Goal: Task Accomplishment & Management: Manage account settings

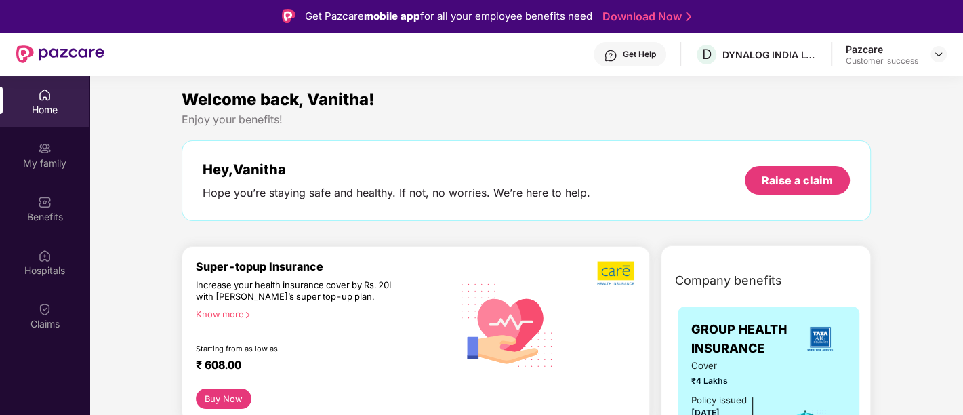
click at [54, 117] on div "Home" at bounding box center [44, 101] width 89 height 51
click at [940, 54] on img at bounding box center [939, 54] width 11 height 11
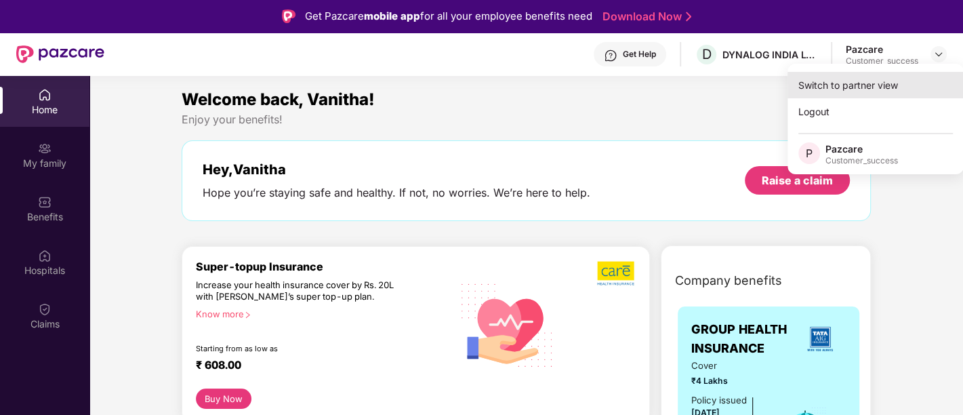
click at [845, 89] on div "Switch to partner view" at bounding box center [876, 85] width 176 height 26
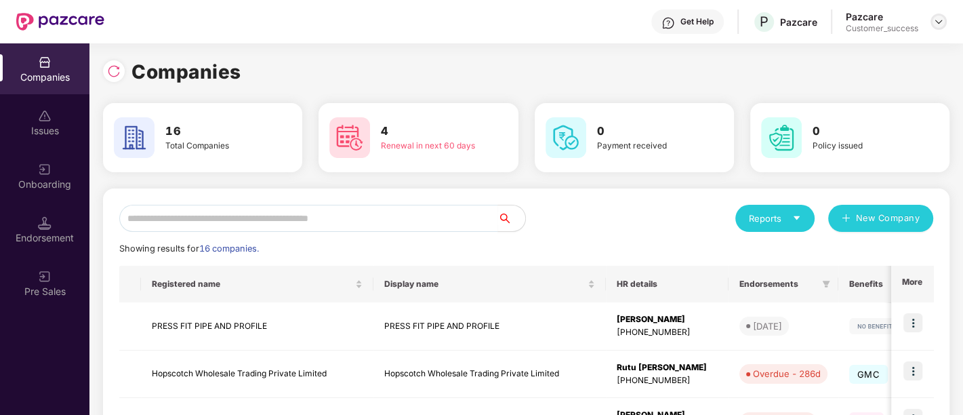
click at [943, 21] on img at bounding box center [939, 21] width 11 height 11
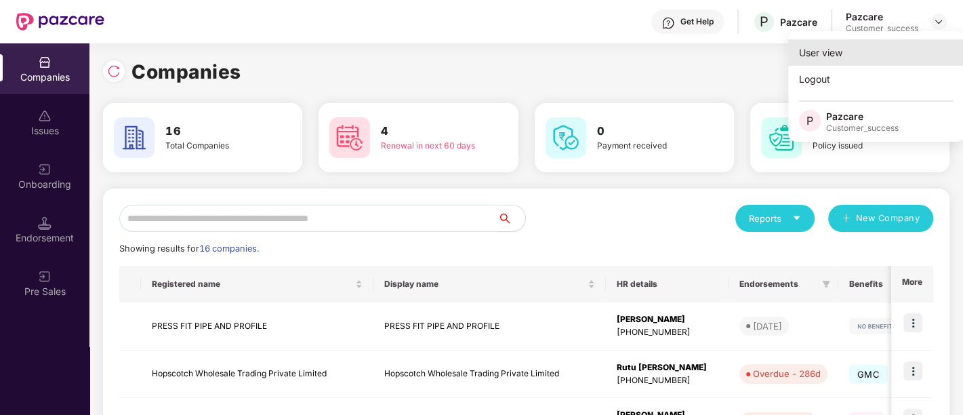
click at [830, 57] on div "User view" at bounding box center [877, 52] width 176 height 26
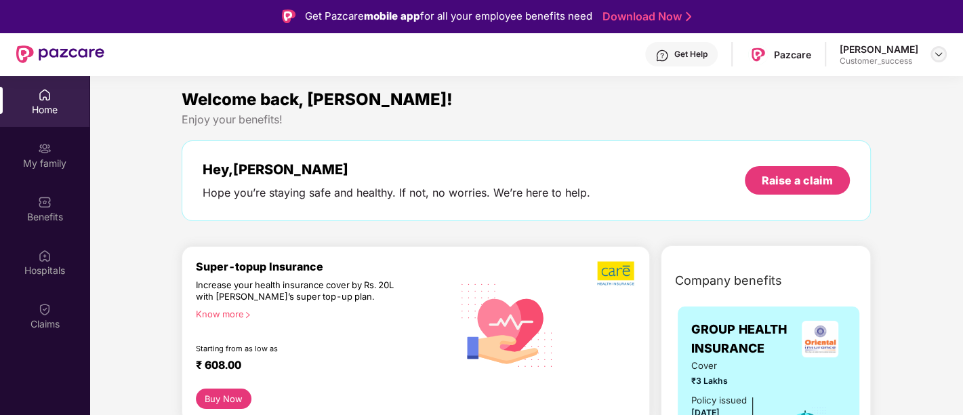
click at [940, 53] on img at bounding box center [939, 54] width 11 height 11
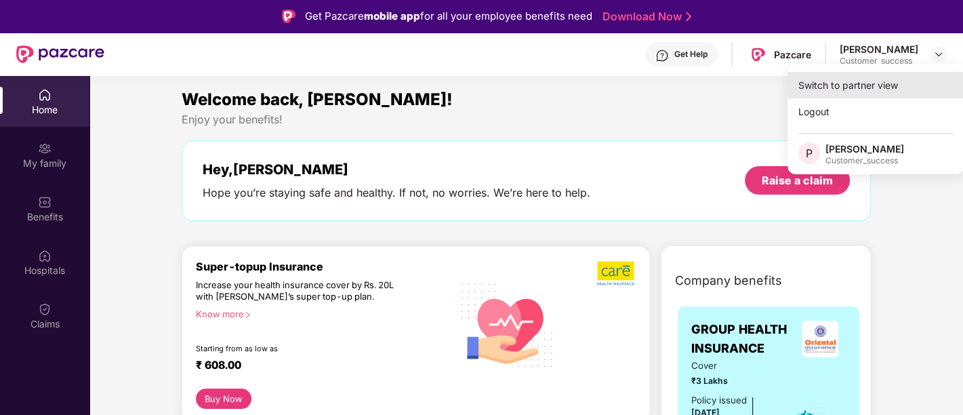
click at [858, 96] on div "Switch to partner view" at bounding box center [876, 85] width 176 height 26
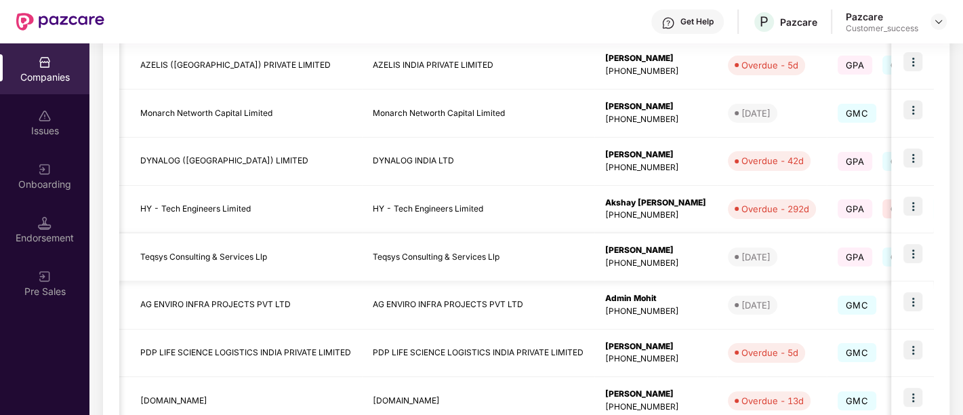
scroll to position [440, 0]
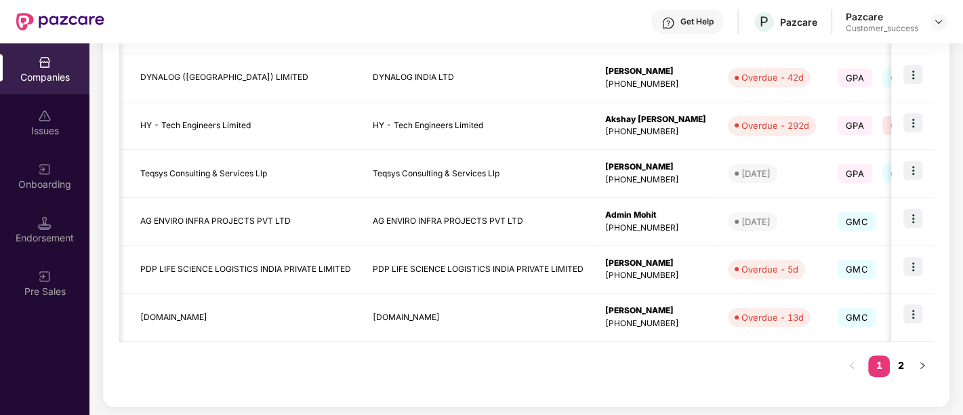
click at [902, 361] on link "2" at bounding box center [901, 365] width 22 height 20
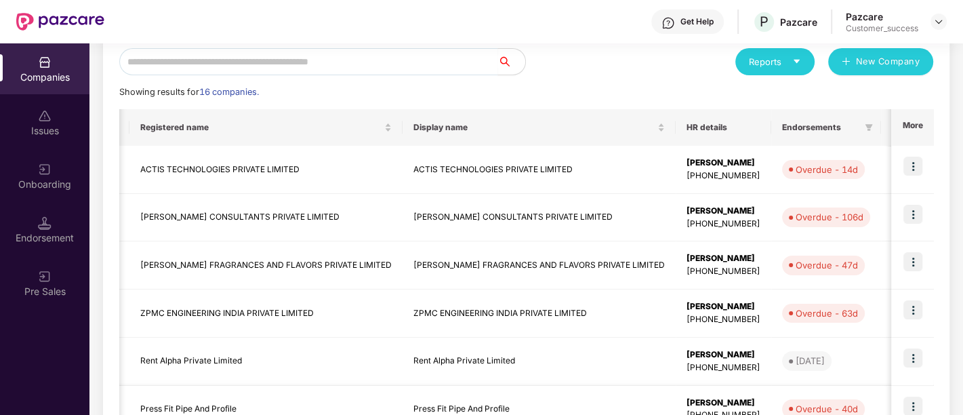
scroll to position [153, 0]
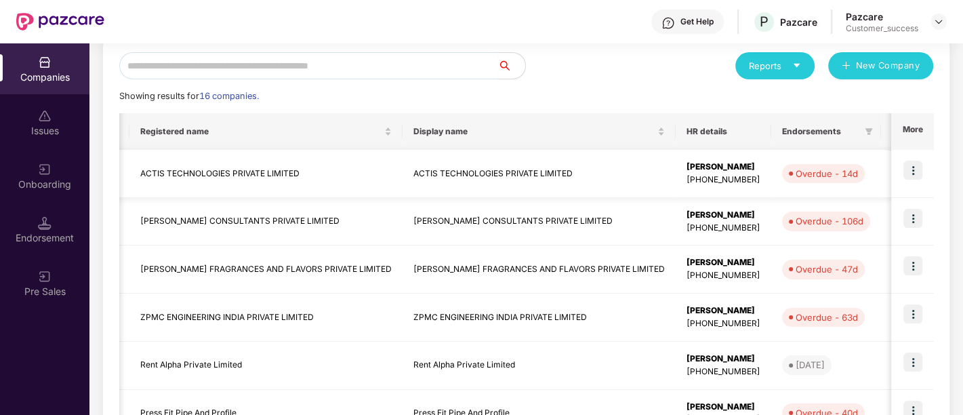
click at [295, 168] on td "ACTIS TECHNOLOGIES PRIVATE LIMITED" at bounding box center [266, 174] width 273 height 48
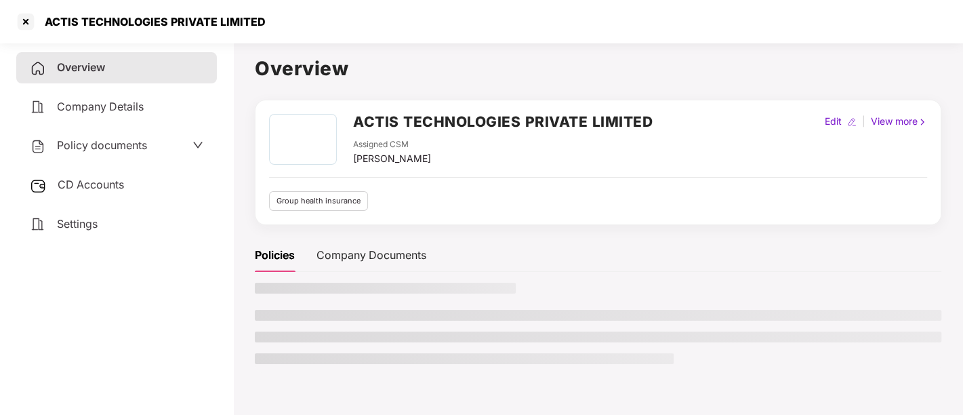
click at [295, 168] on div "ACTIS TECHNOLOGIES PRIVATE LIMITED Assigned CSM [PERSON_NAME] Edit | View more …" at bounding box center [598, 162] width 658 height 97
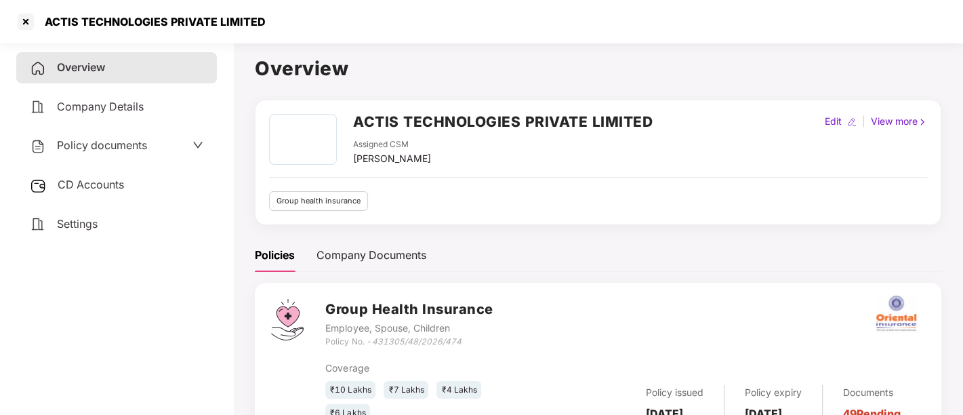
click at [422, 113] on h2 "ACTIS TECHNOLOGIES PRIVATE LIMITED" at bounding box center [503, 122] width 300 height 22
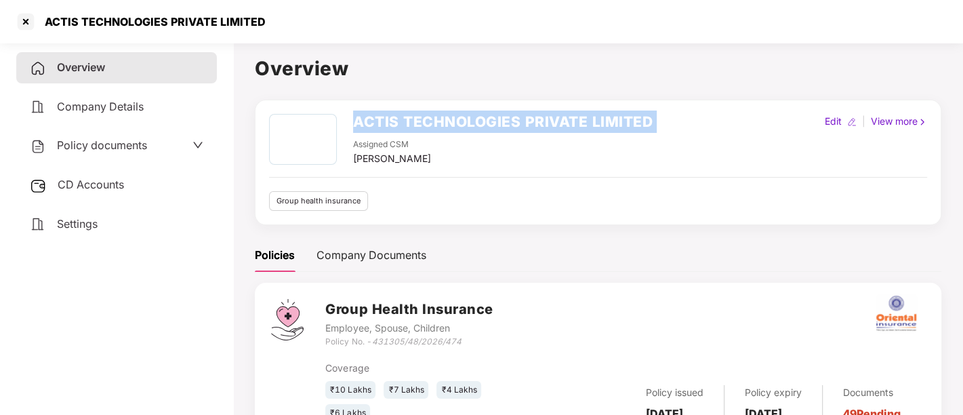
click at [422, 113] on h2 "ACTIS TECHNOLOGIES PRIVATE LIMITED" at bounding box center [503, 122] width 300 height 22
copy h2 "ACTIS TECHNOLOGIES PRIVATE LIMITED"
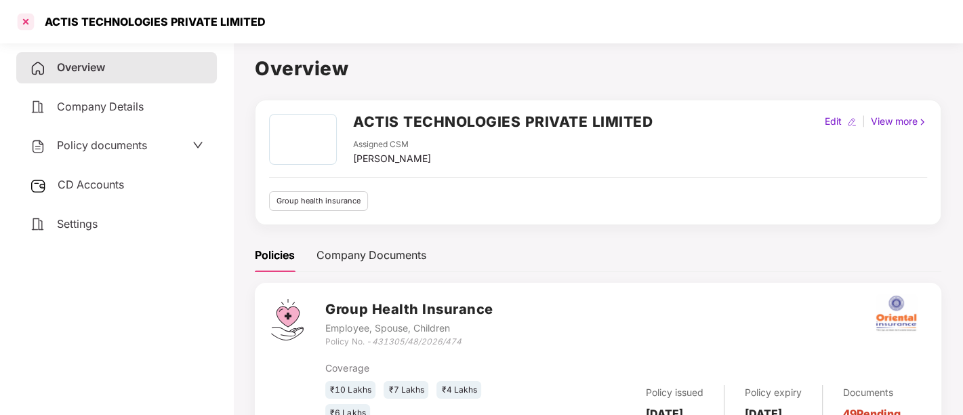
click at [23, 24] on div at bounding box center [26, 22] width 22 height 22
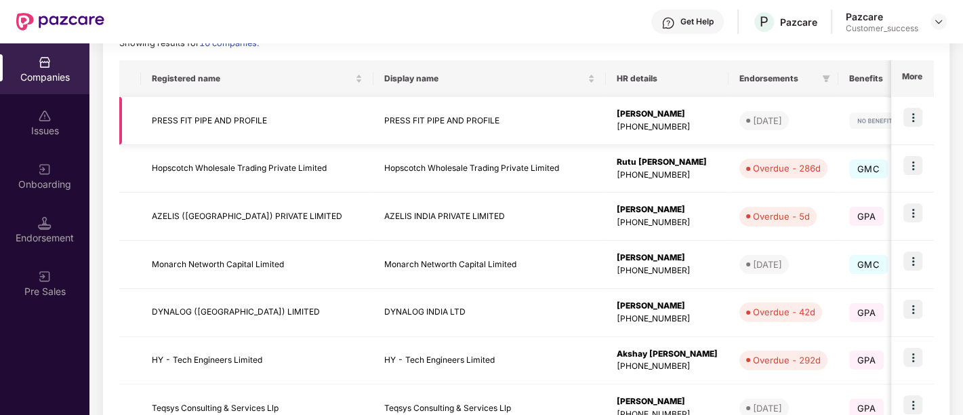
scroll to position [440, 0]
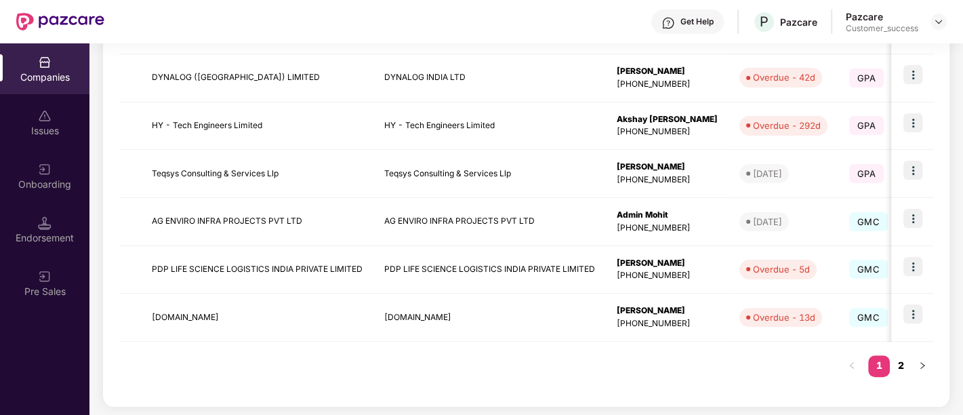
click at [904, 363] on link "2" at bounding box center [901, 365] width 22 height 20
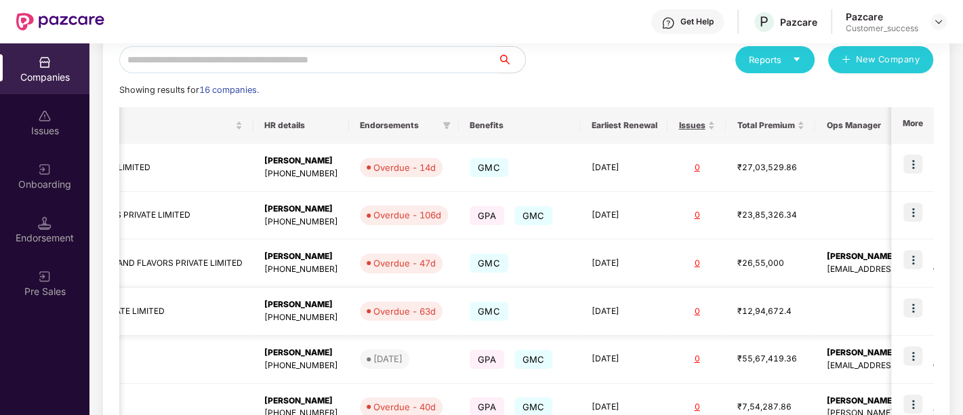
scroll to position [0, 435]
click at [49, 82] on div "Companies" at bounding box center [44, 78] width 89 height 14
click at [50, 74] on div "Companies" at bounding box center [44, 78] width 89 height 14
click at [263, 205] on div "[PERSON_NAME]" at bounding box center [300, 209] width 74 height 13
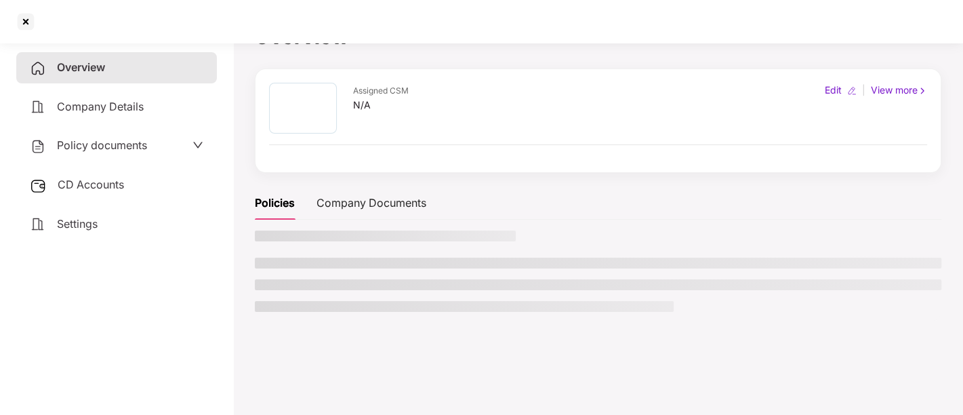
scroll to position [33, 0]
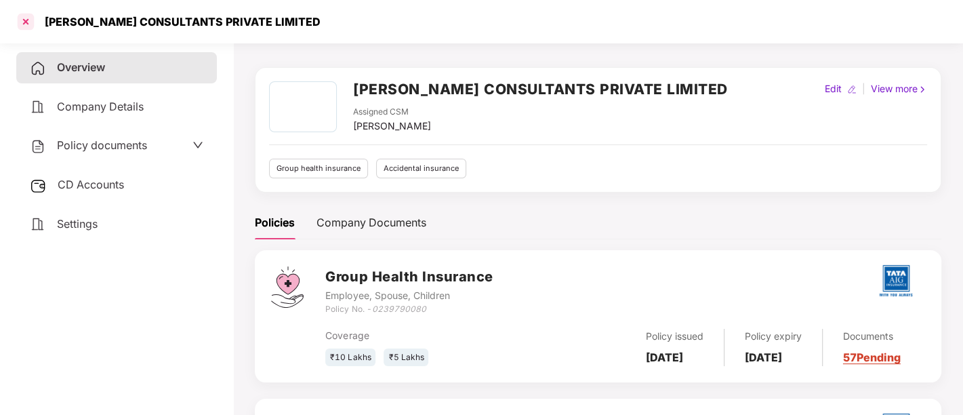
click at [19, 17] on div at bounding box center [26, 22] width 22 height 22
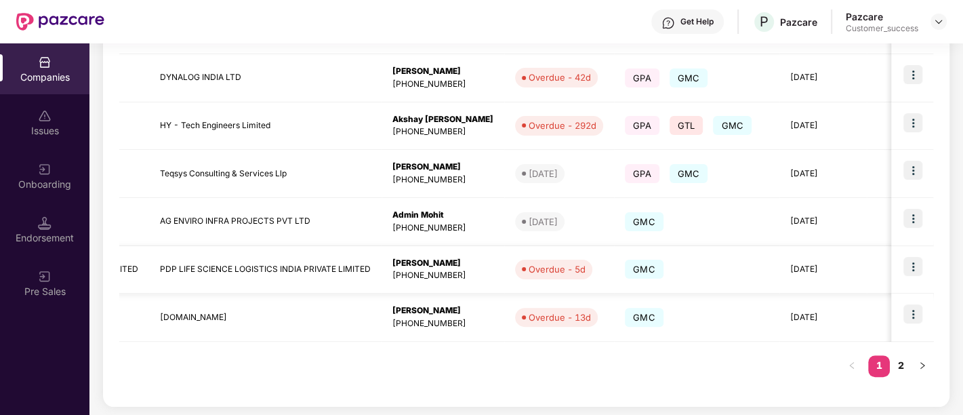
scroll to position [0, 0]
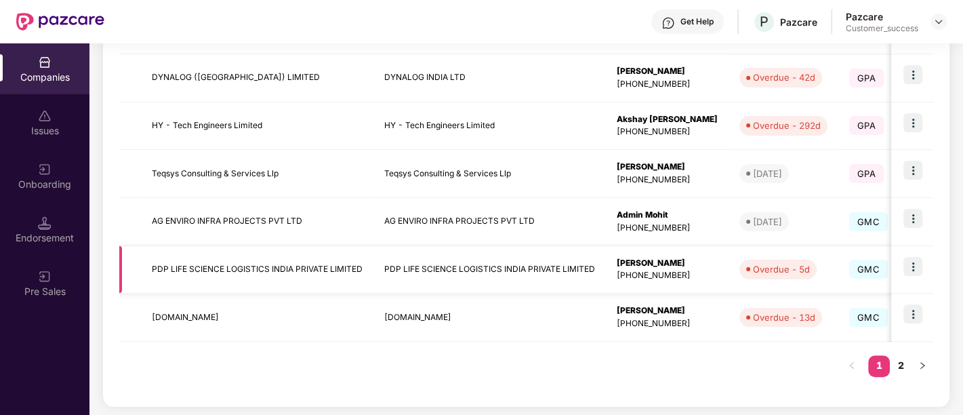
click at [281, 263] on td "PDP LIFE SCIENCE LOGISTICS INDIA PRIVATE LIMITED" at bounding box center [257, 270] width 233 height 48
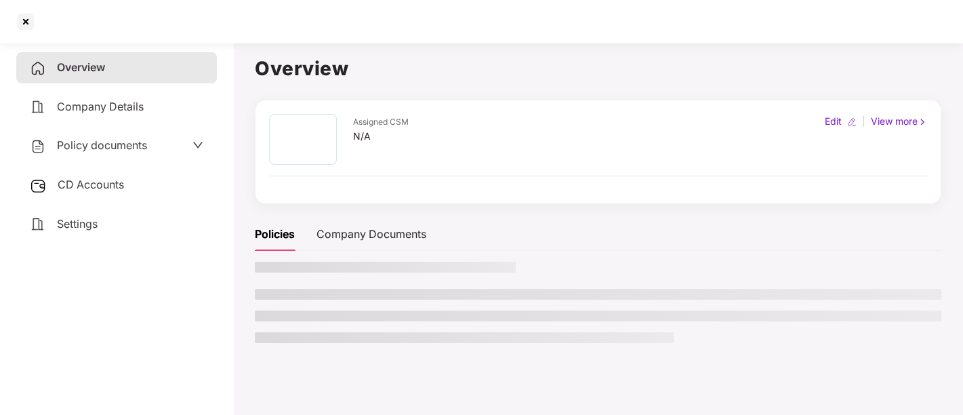
click at [281, 263] on h3 at bounding box center [385, 267] width 261 height 11
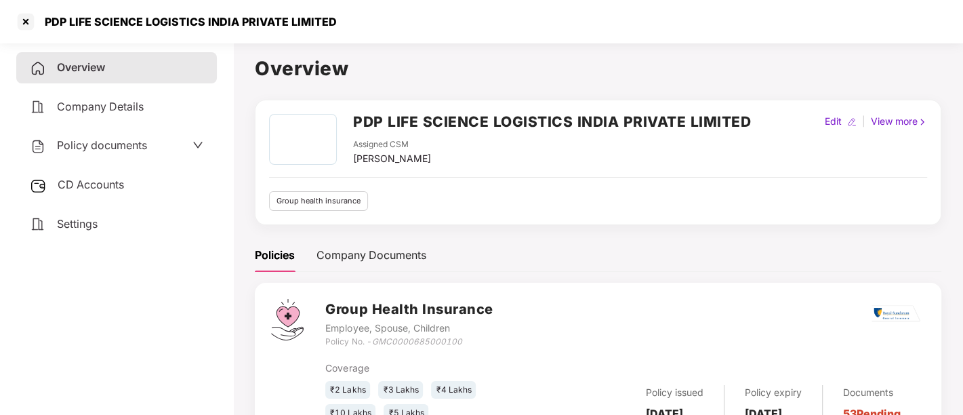
click at [434, 119] on h2 "PDP LIFE SCIENCE LOGISTICS INDIA PRIVATE LIMITED" at bounding box center [552, 122] width 398 height 22
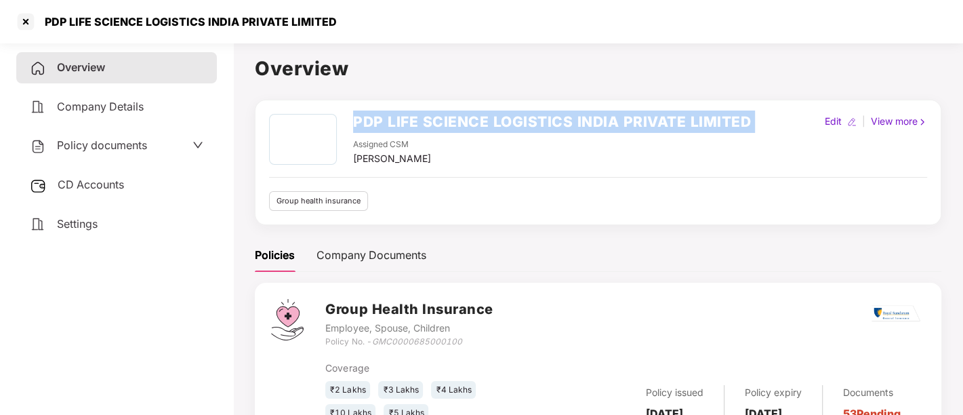
click at [434, 119] on h2 "PDP LIFE SCIENCE LOGISTICS INDIA PRIVATE LIMITED" at bounding box center [552, 122] width 398 height 22
copy h2 "PDP LIFE SCIENCE LOGISTICS INDIA PRIVATE LIMITED"
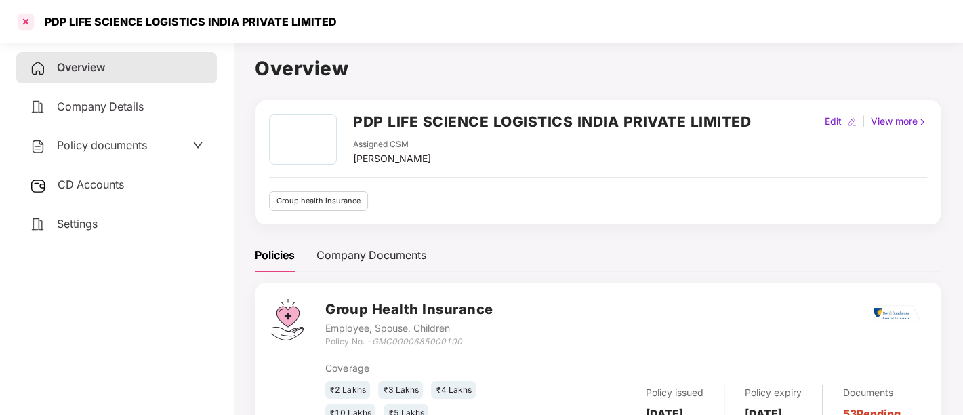
click at [23, 23] on div at bounding box center [26, 22] width 22 height 22
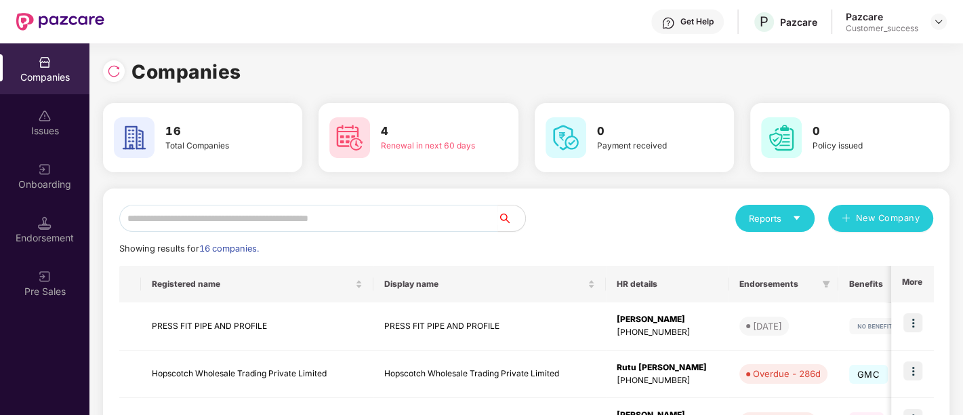
click at [54, 66] on div "Companies" at bounding box center [44, 68] width 89 height 51
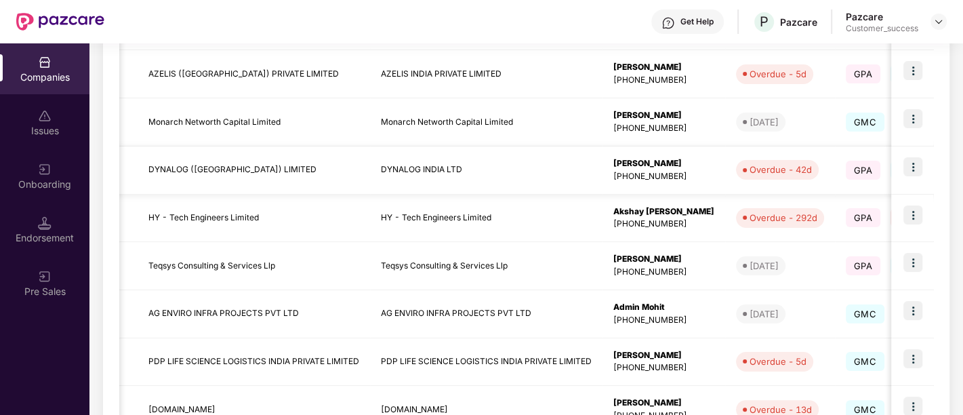
scroll to position [440, 0]
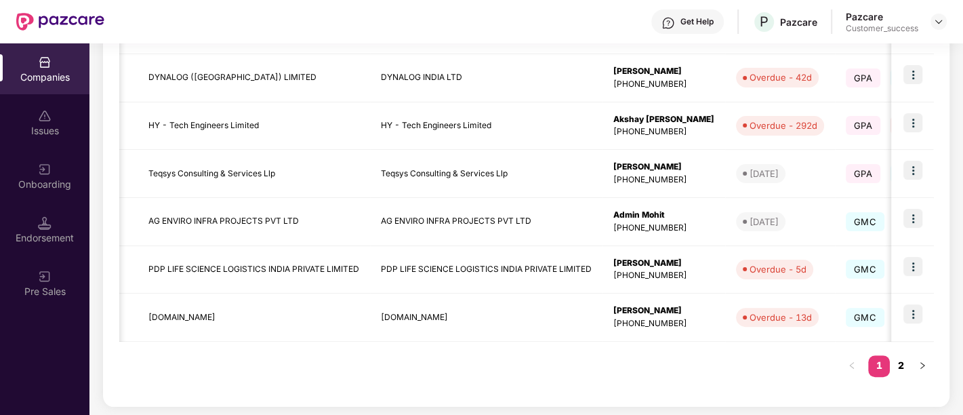
click at [900, 360] on link "2" at bounding box center [901, 365] width 22 height 20
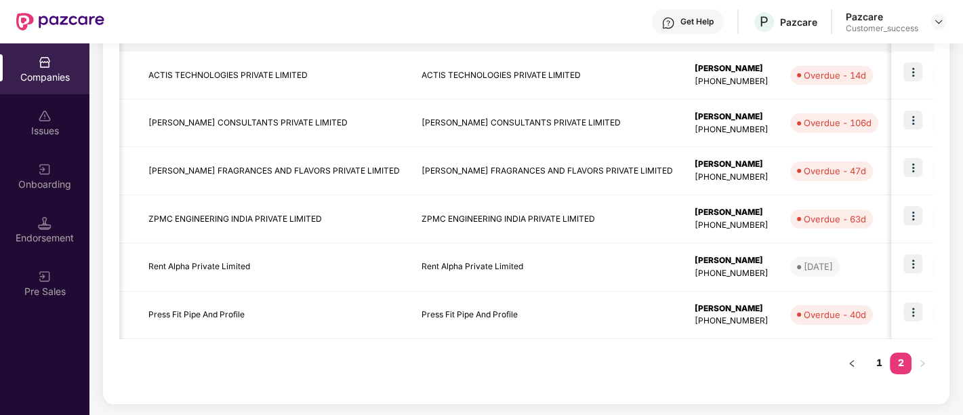
scroll to position [249, 0]
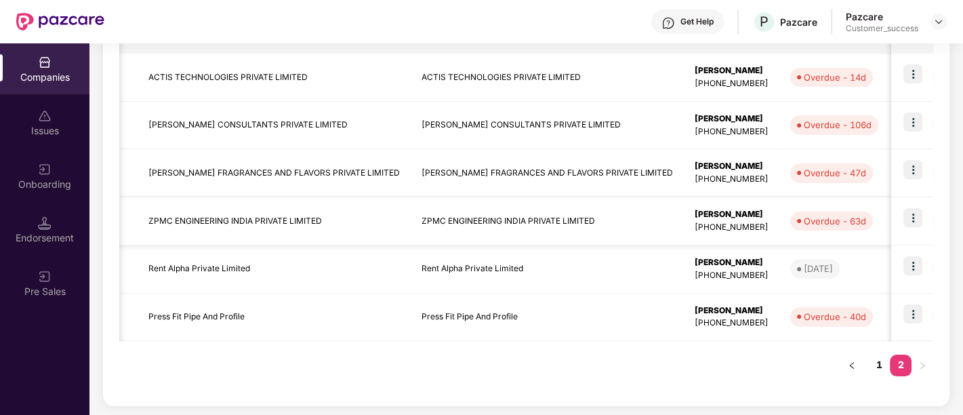
click at [915, 221] on img at bounding box center [913, 217] width 19 height 19
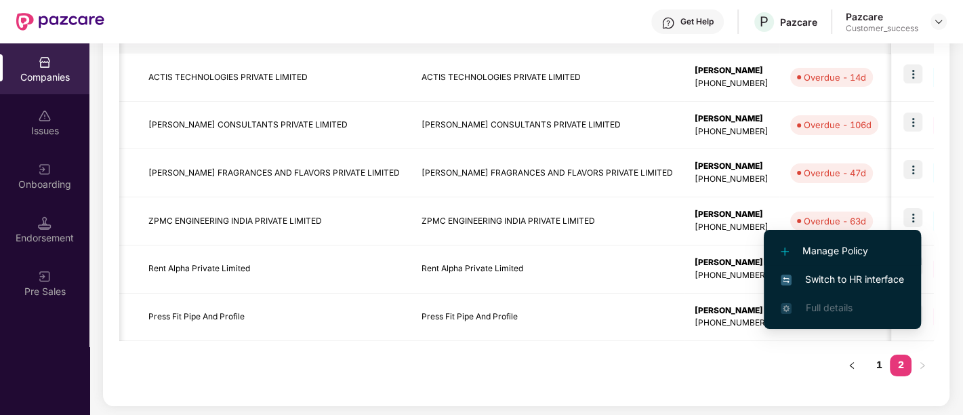
click at [856, 245] on span "Manage Policy" at bounding box center [842, 250] width 123 height 15
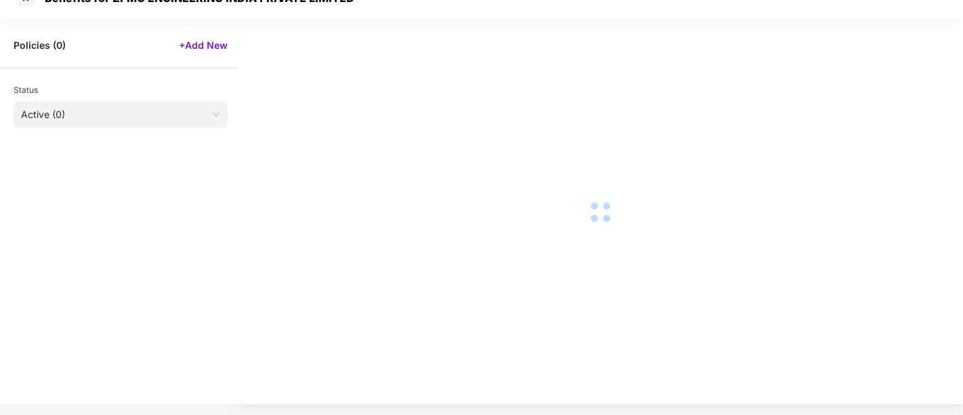
scroll to position [23, 0]
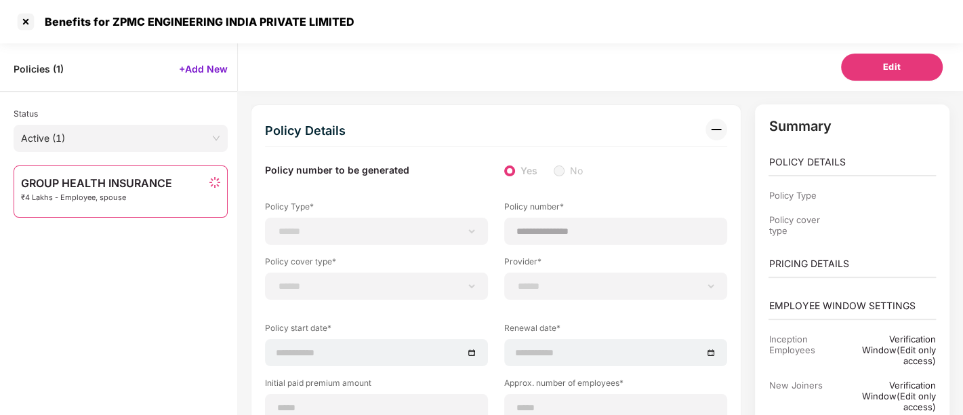
select select "**********"
select select "*"
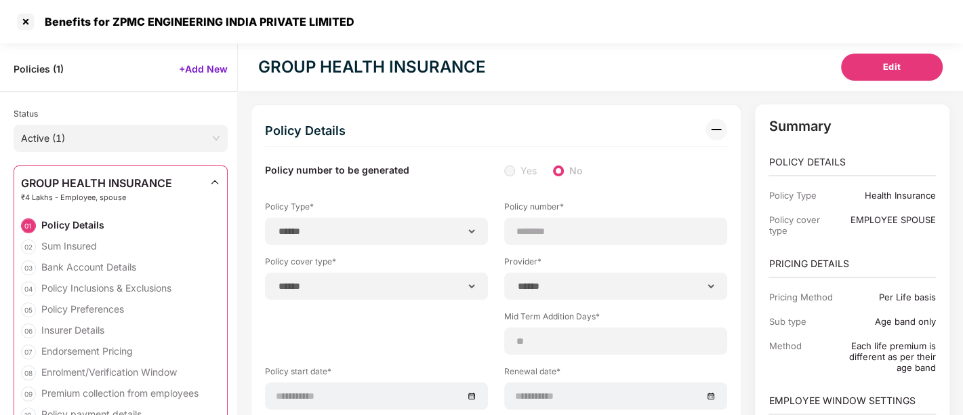
type input "********"
type input "**********"
type input "***"
type input "**"
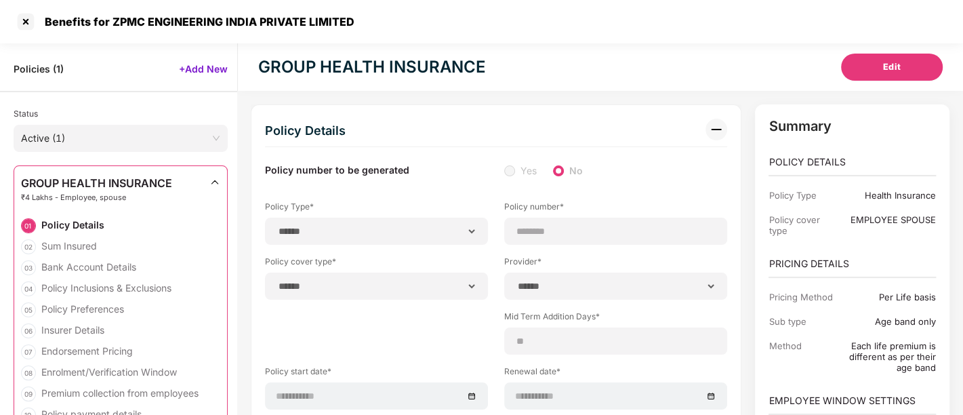
type input "***"
type input "*"
type input "**********"
type input "******"
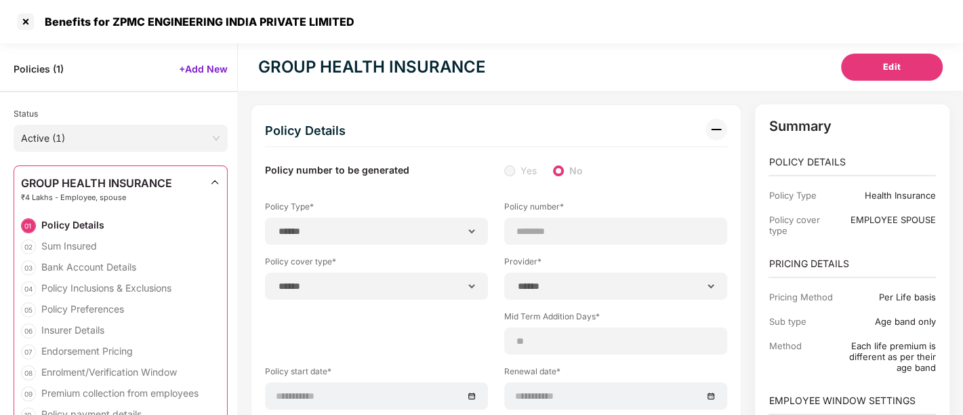
type input "*****"
type input "**********"
type input "****"
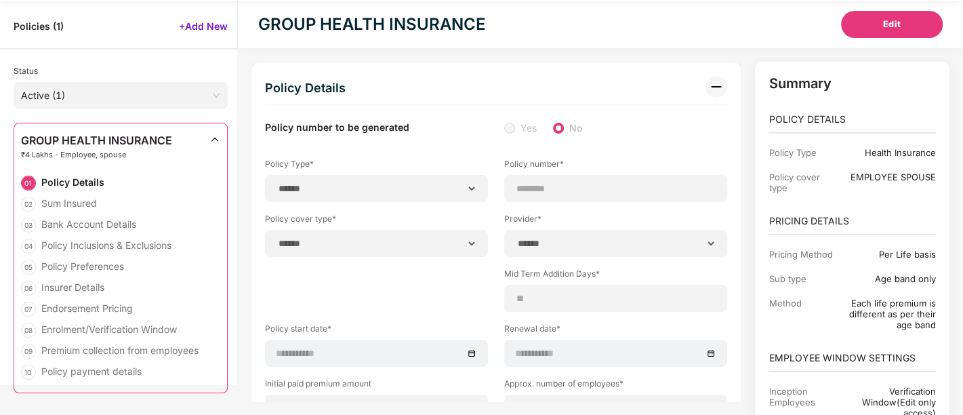
scroll to position [0, 0]
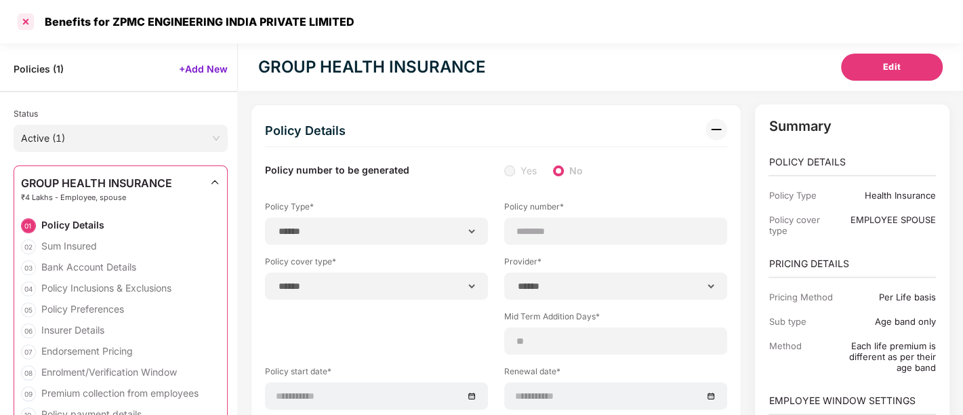
click at [23, 19] on div at bounding box center [26, 22] width 22 height 22
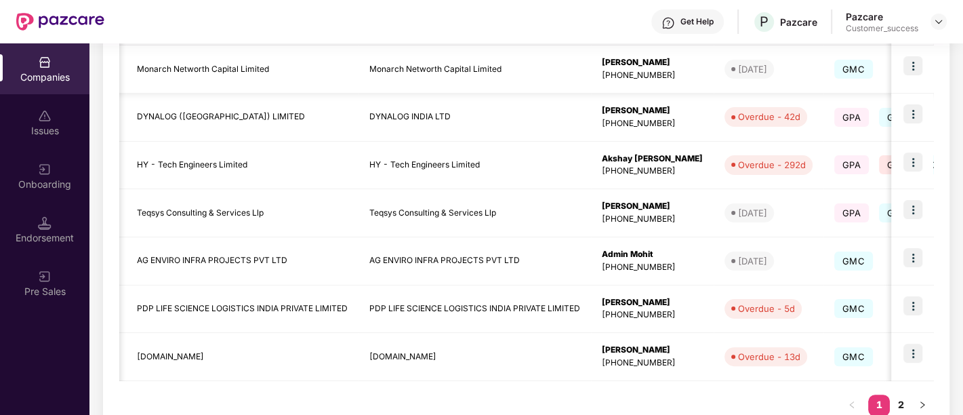
scroll to position [0, 18]
click at [900, 403] on link "2" at bounding box center [901, 405] width 22 height 20
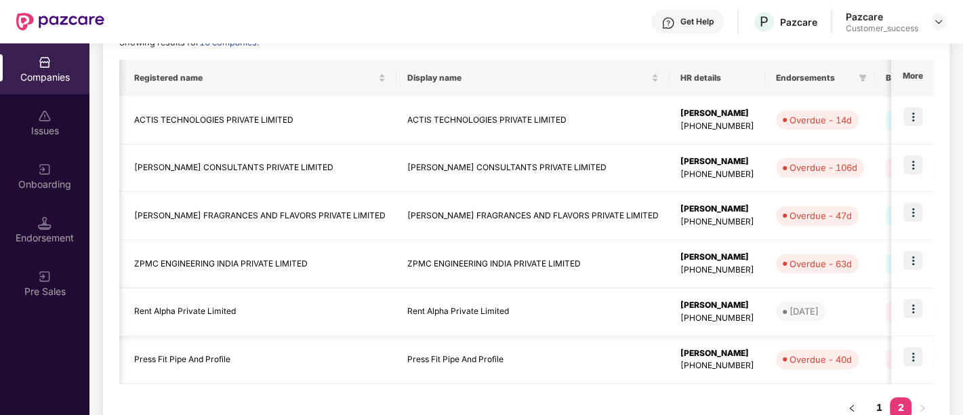
scroll to position [207, 0]
click at [910, 262] on img at bounding box center [913, 259] width 19 height 19
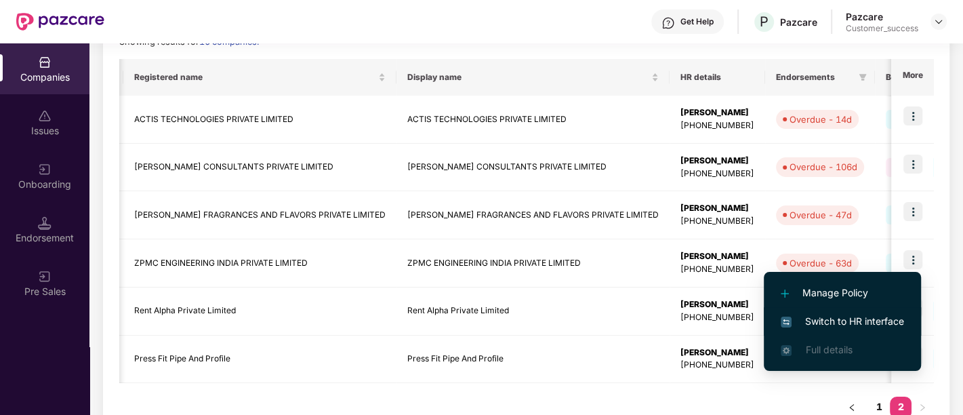
click at [855, 327] on span "Switch to HR interface" at bounding box center [842, 321] width 123 height 15
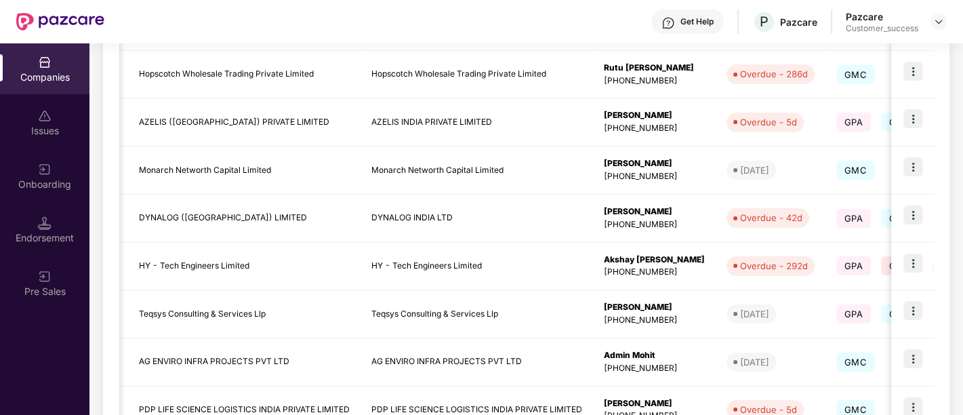
scroll to position [440, 0]
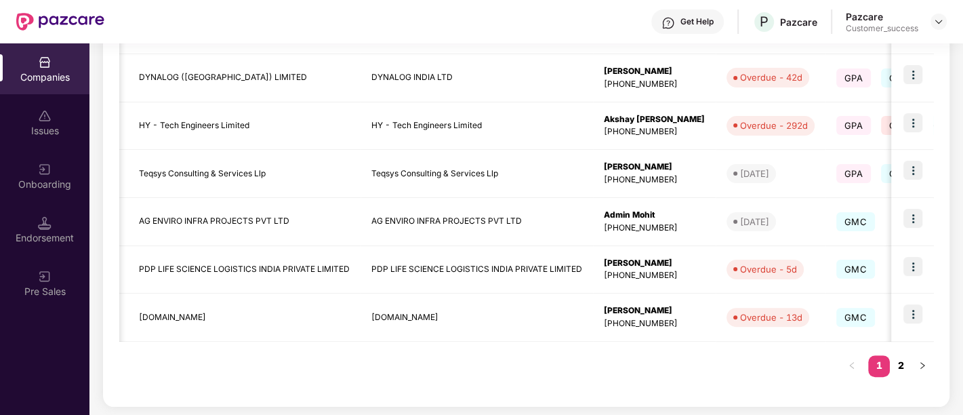
click at [904, 369] on link "2" at bounding box center [901, 365] width 22 height 20
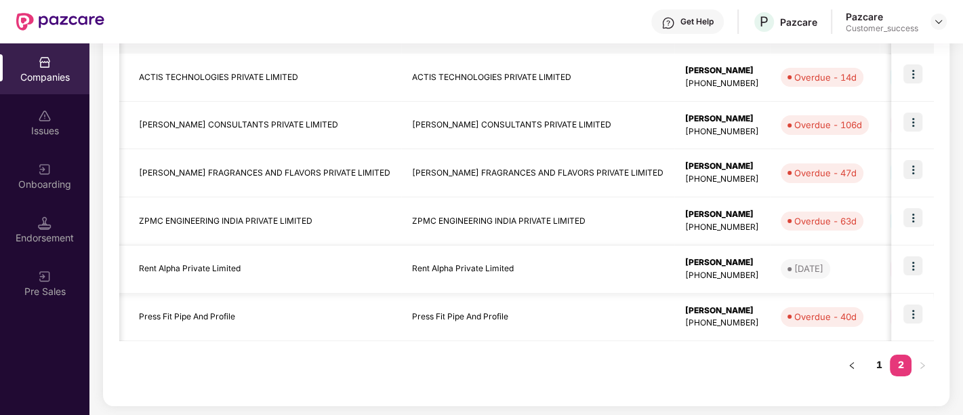
scroll to position [0, 1]
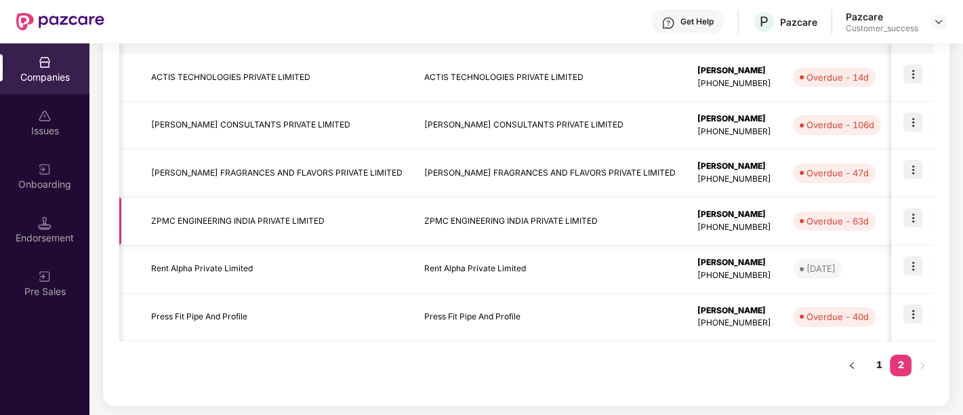
click at [358, 220] on td "ZPMC ENGINEERING INDIA PRIVATE LIMITED" at bounding box center [276, 221] width 273 height 48
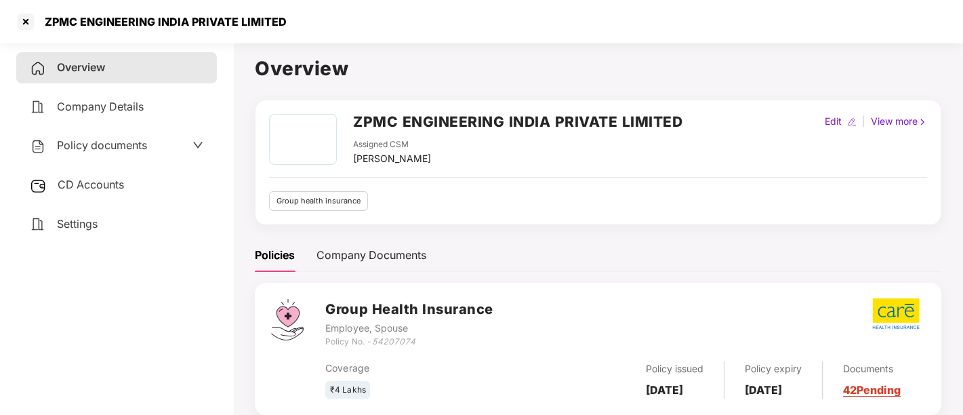
click at [96, 148] on span "Policy documents" at bounding box center [102, 145] width 90 height 14
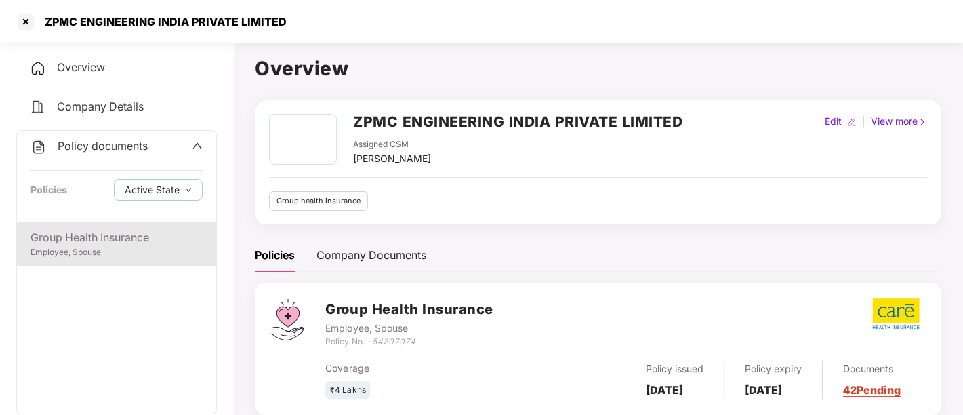
click at [98, 237] on div "Group Health Insurance" at bounding box center [117, 237] width 172 height 17
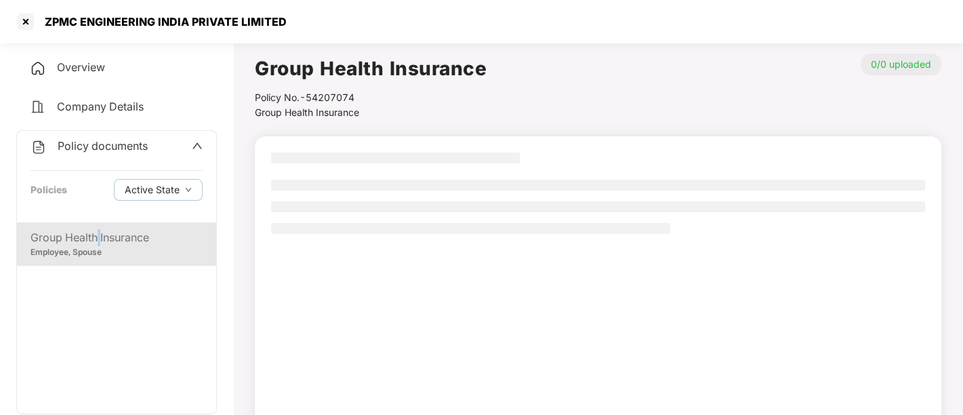
click at [98, 237] on div "Group Health Insurance" at bounding box center [117, 237] width 172 height 17
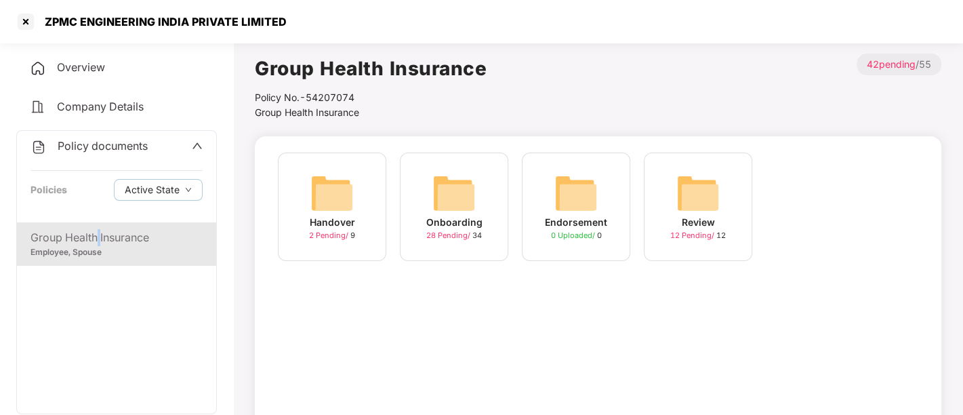
click at [458, 200] on img at bounding box center [454, 193] width 43 height 43
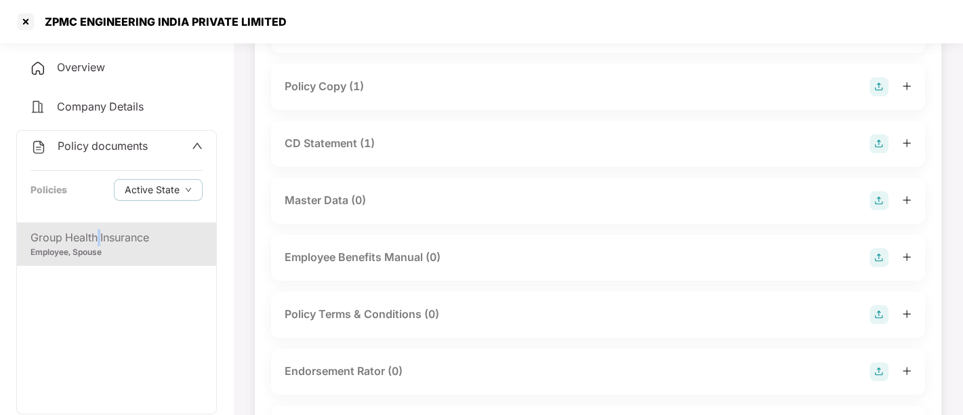
scroll to position [148, 0]
click at [147, 239] on div "Group Health Insurance" at bounding box center [117, 237] width 172 height 17
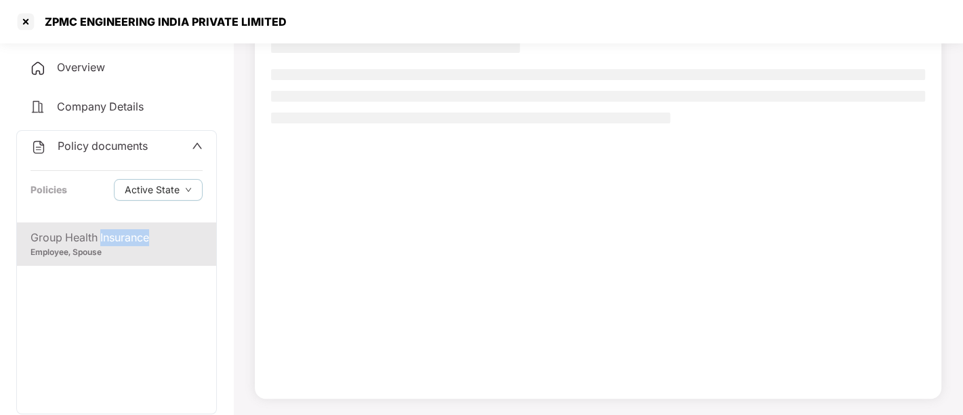
scroll to position [110, 0]
click at [147, 239] on div "Group Health Insurance" at bounding box center [117, 237] width 172 height 17
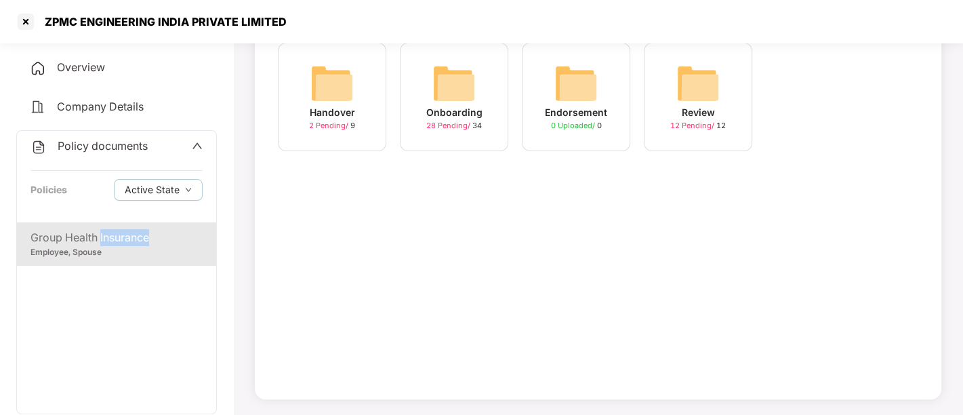
click at [338, 97] on img at bounding box center [332, 83] width 43 height 43
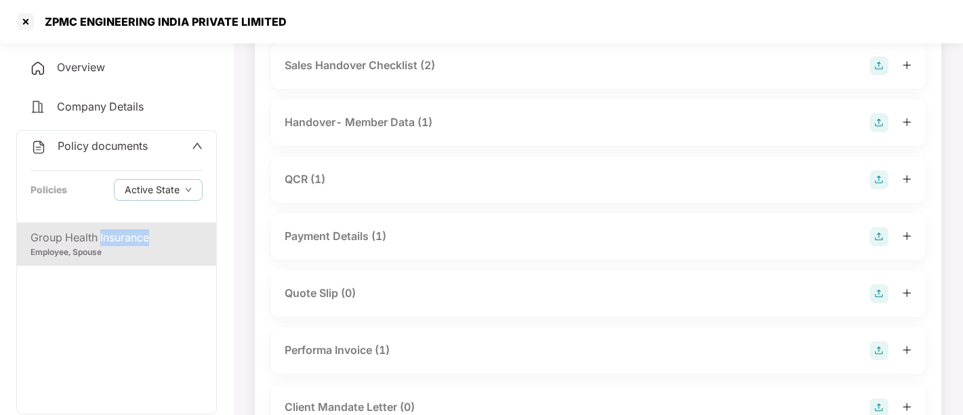
scroll to position [148, 0]
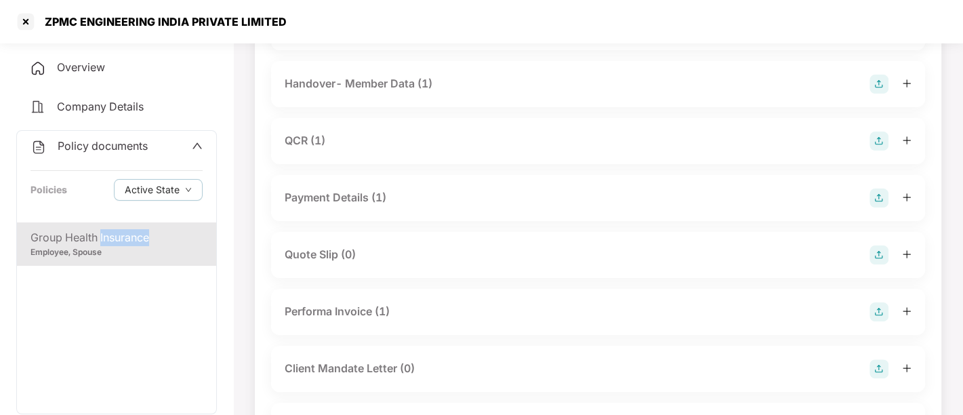
click at [338, 97] on div "Handover- Member Data (1)" at bounding box center [598, 84] width 654 height 46
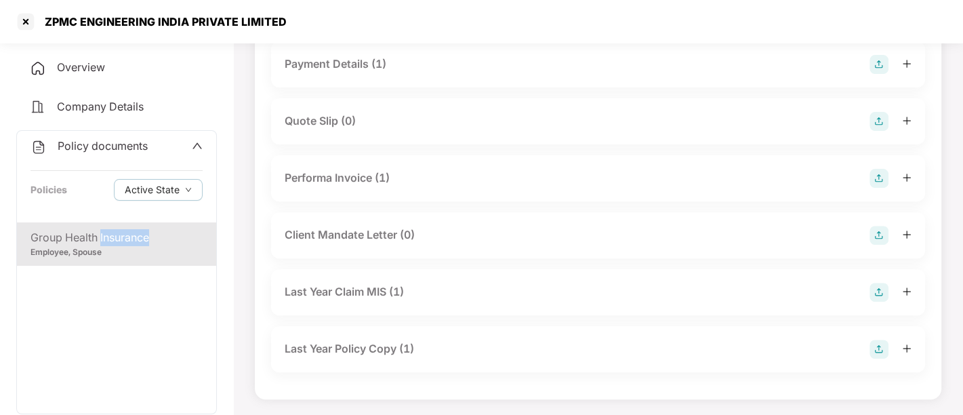
scroll to position [247, 0]
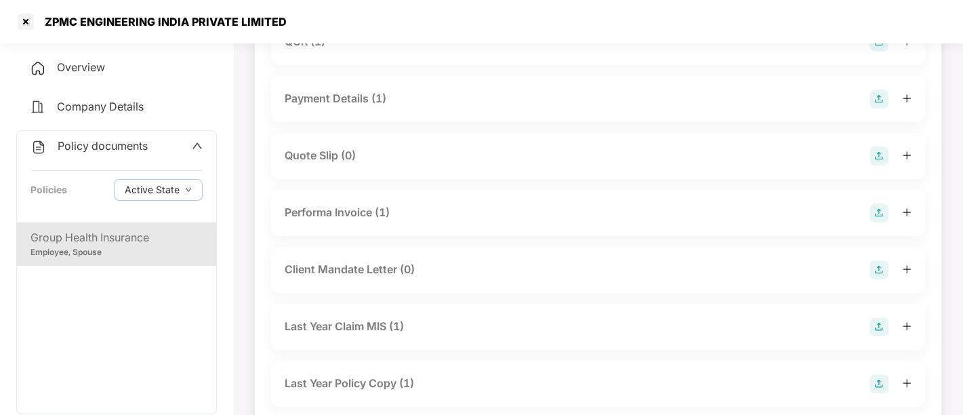
click at [377, 107] on div "Payment Details (1)" at bounding box center [598, 98] width 627 height 19
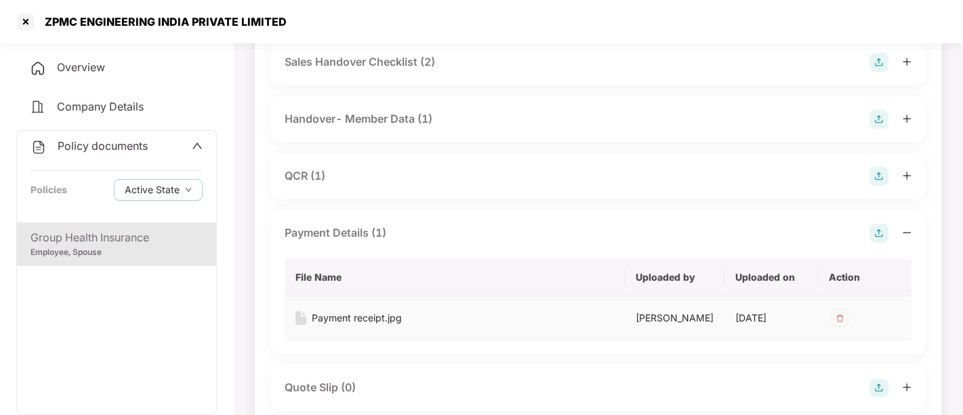
scroll to position [89, 0]
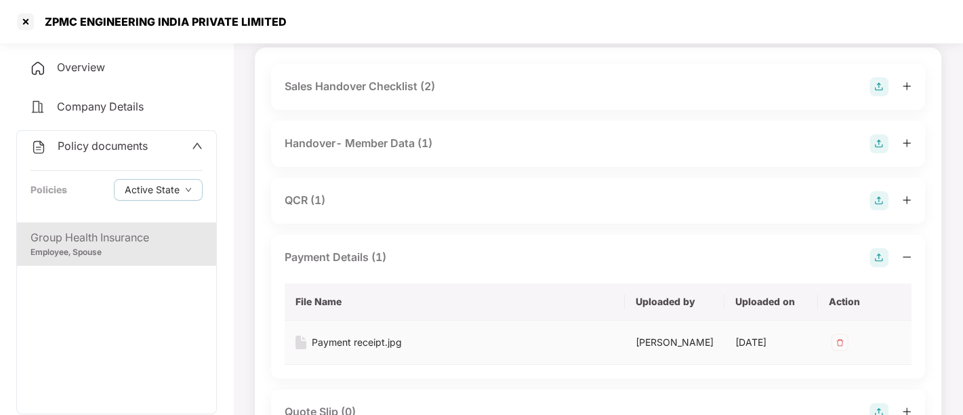
click at [337, 193] on div "QCR (1)" at bounding box center [598, 200] width 627 height 19
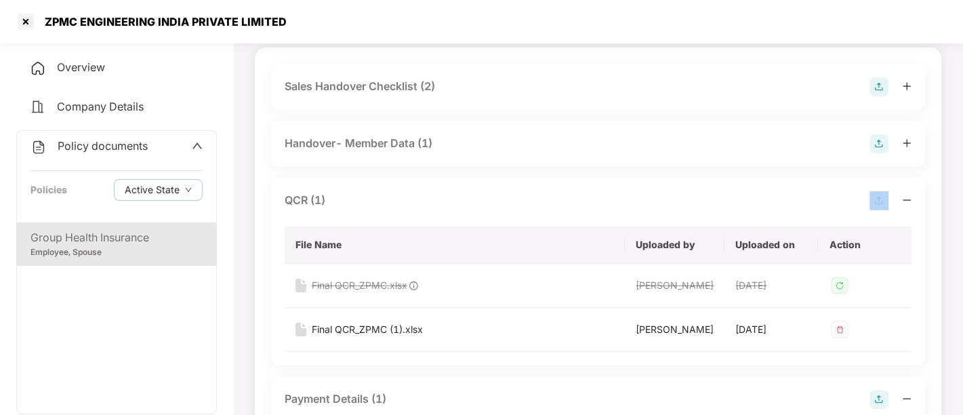
click at [337, 193] on div "QCR (1)" at bounding box center [598, 200] width 627 height 19
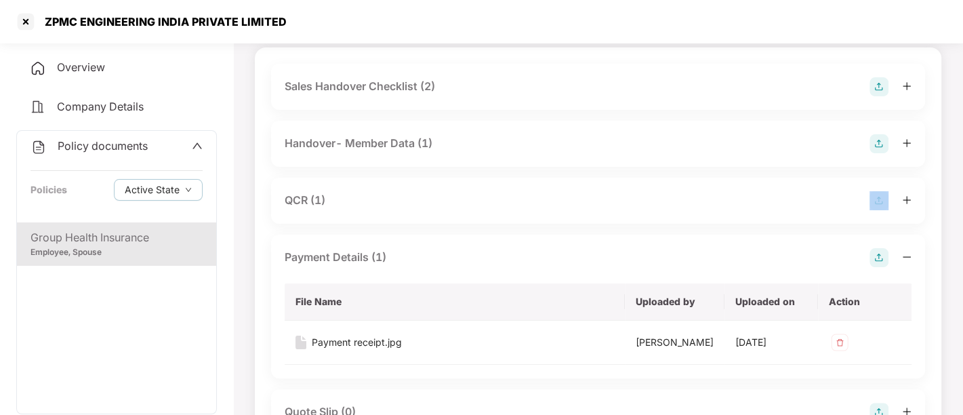
click at [349, 195] on div "QCR (1)" at bounding box center [598, 200] width 627 height 19
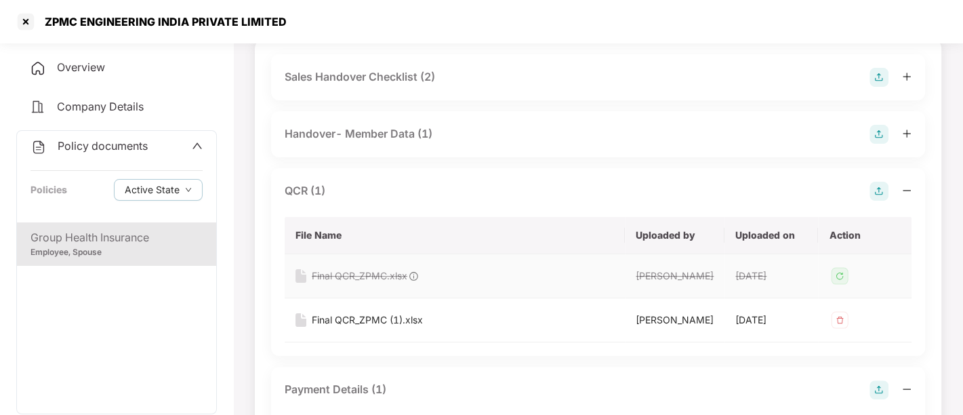
scroll to position [110, 0]
